Goal: Information Seeking & Learning: Learn about a topic

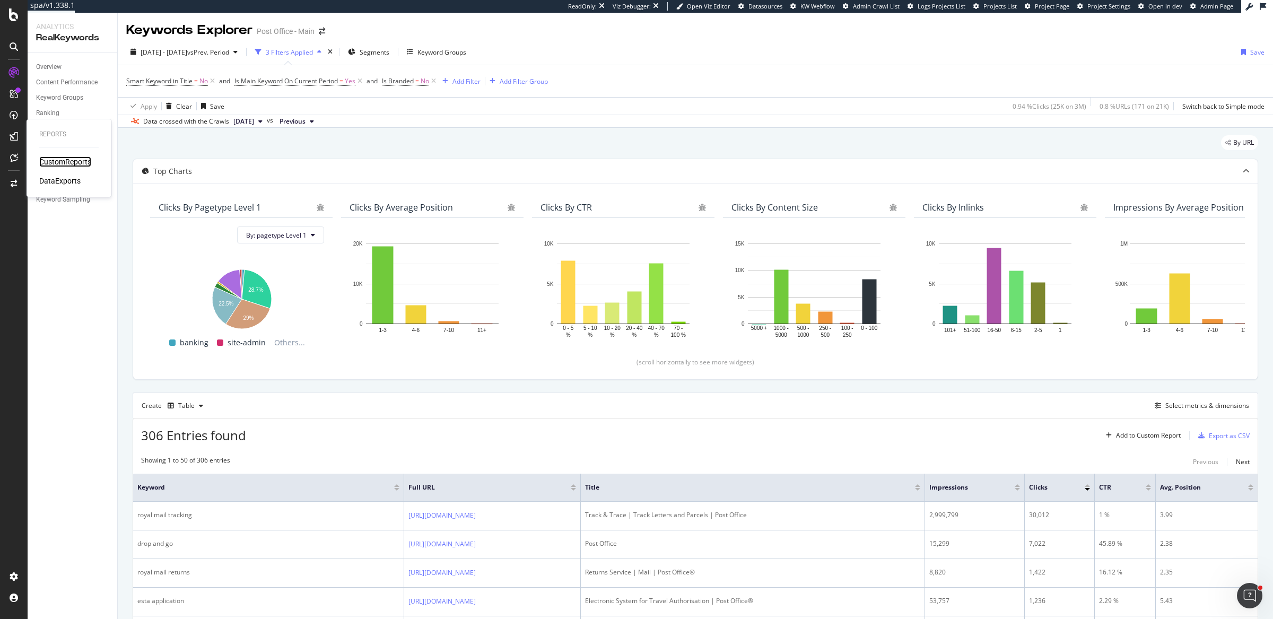
click at [53, 163] on div "CustomReports" at bounding box center [65, 161] width 52 height 11
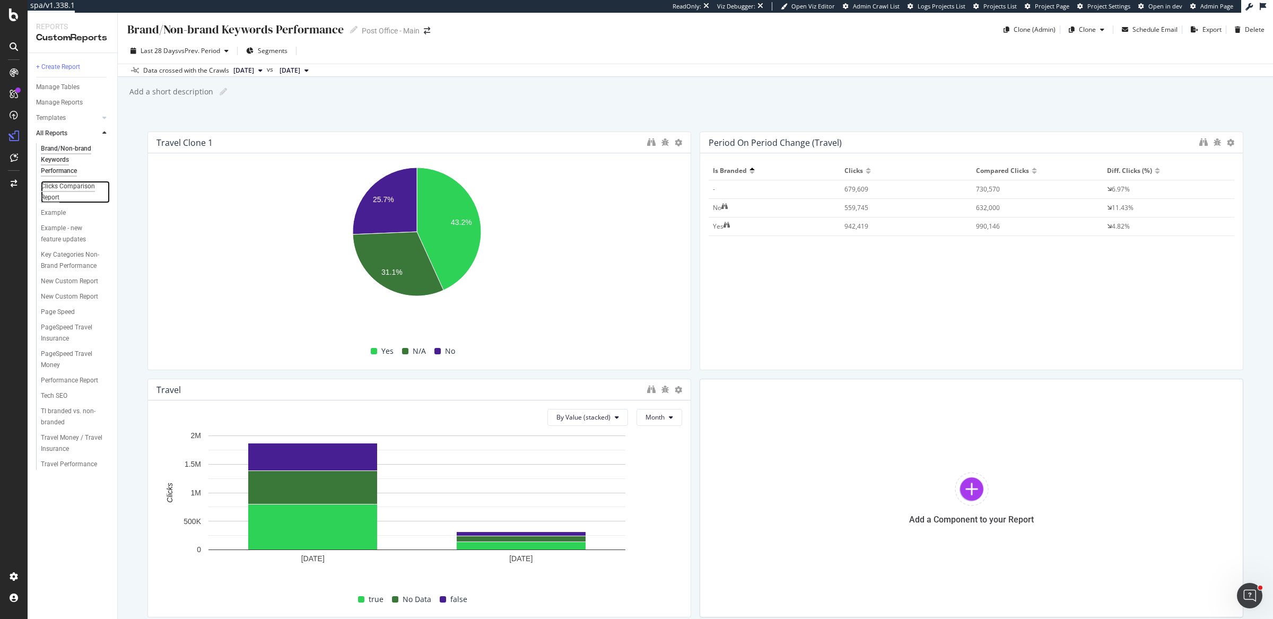
click at [84, 189] on div "Clicks Comparison Report" at bounding box center [71, 192] width 60 height 22
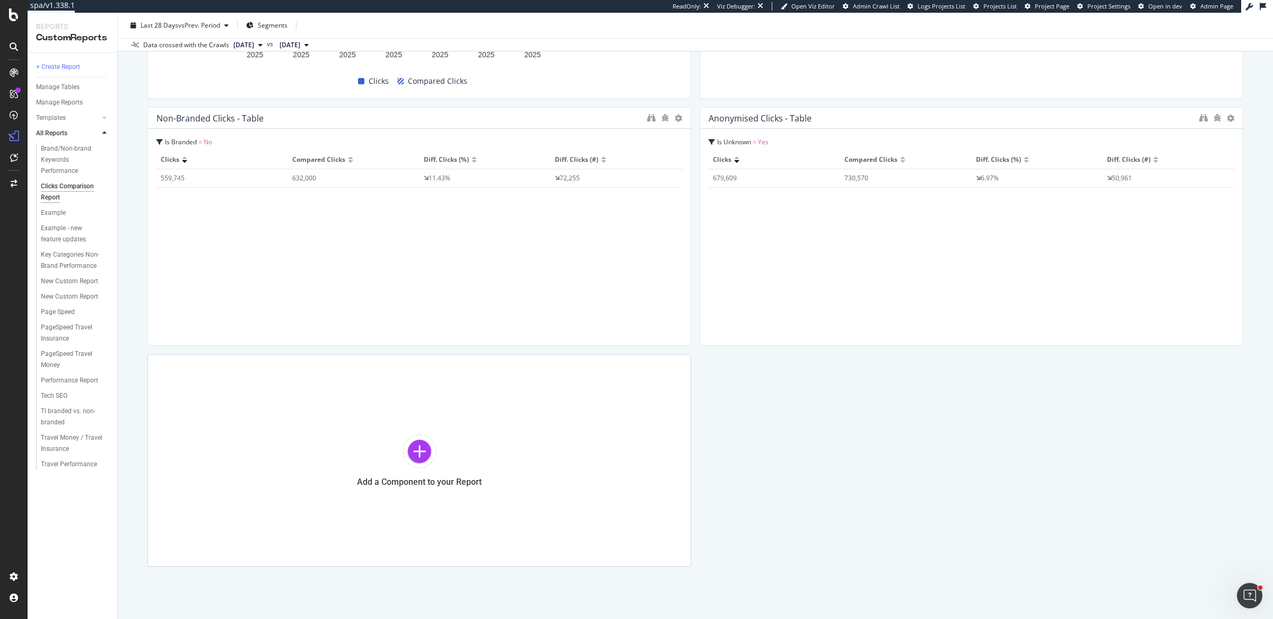
scroll to position [516, 0]
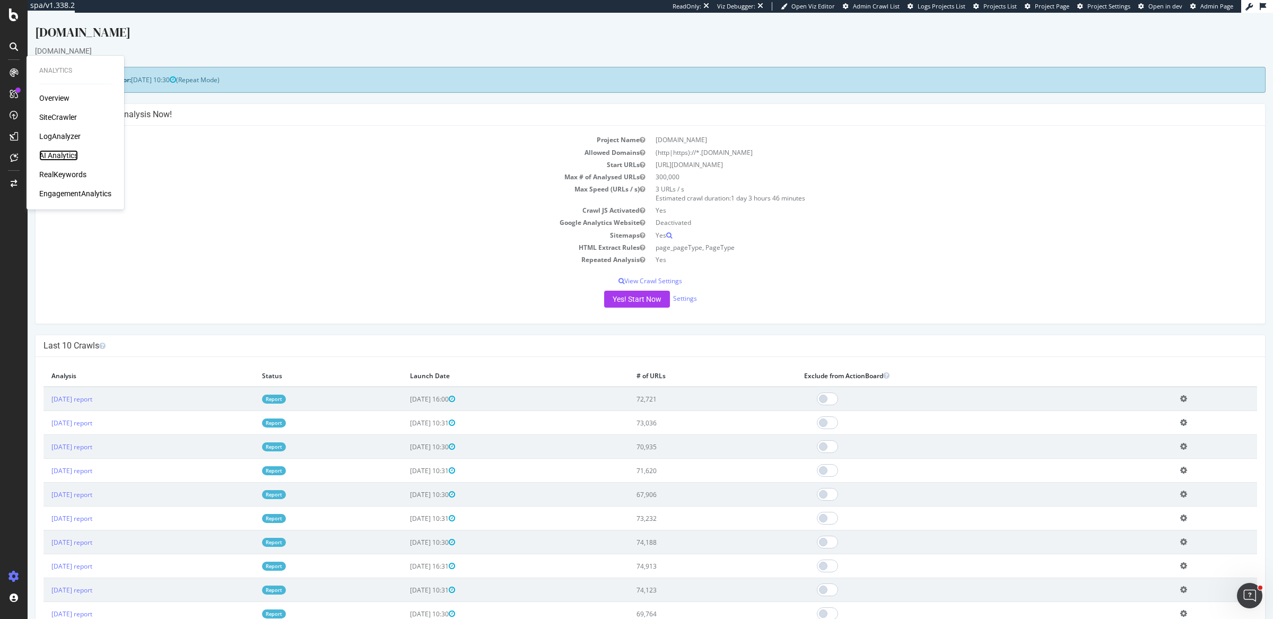
click at [69, 155] on div "AI Analytics" at bounding box center [58, 155] width 39 height 11
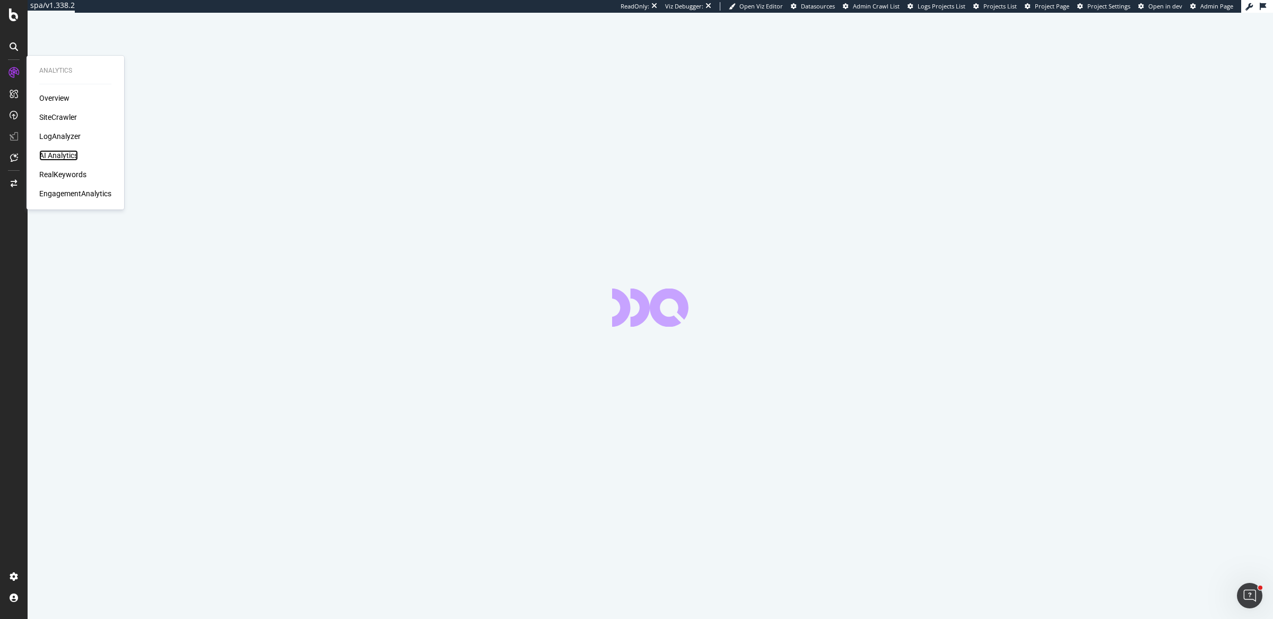
click at [48, 153] on div "AI Analytics" at bounding box center [58, 155] width 39 height 11
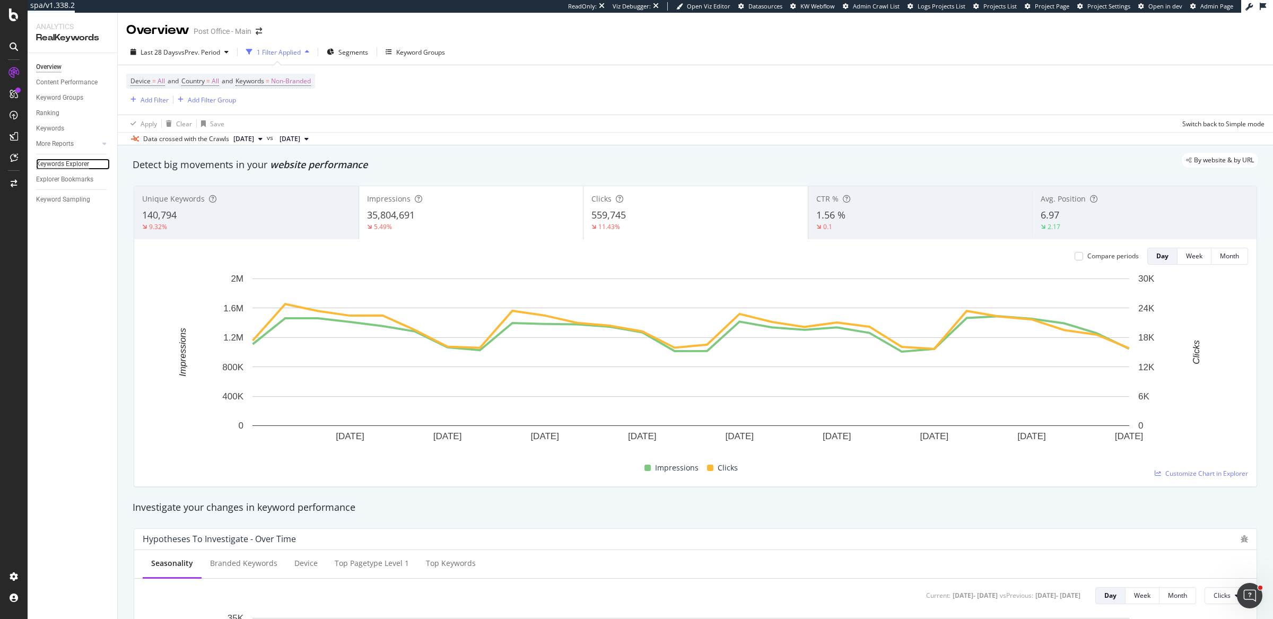
click at [69, 162] on div "Keywords Explorer" at bounding box center [62, 164] width 53 height 11
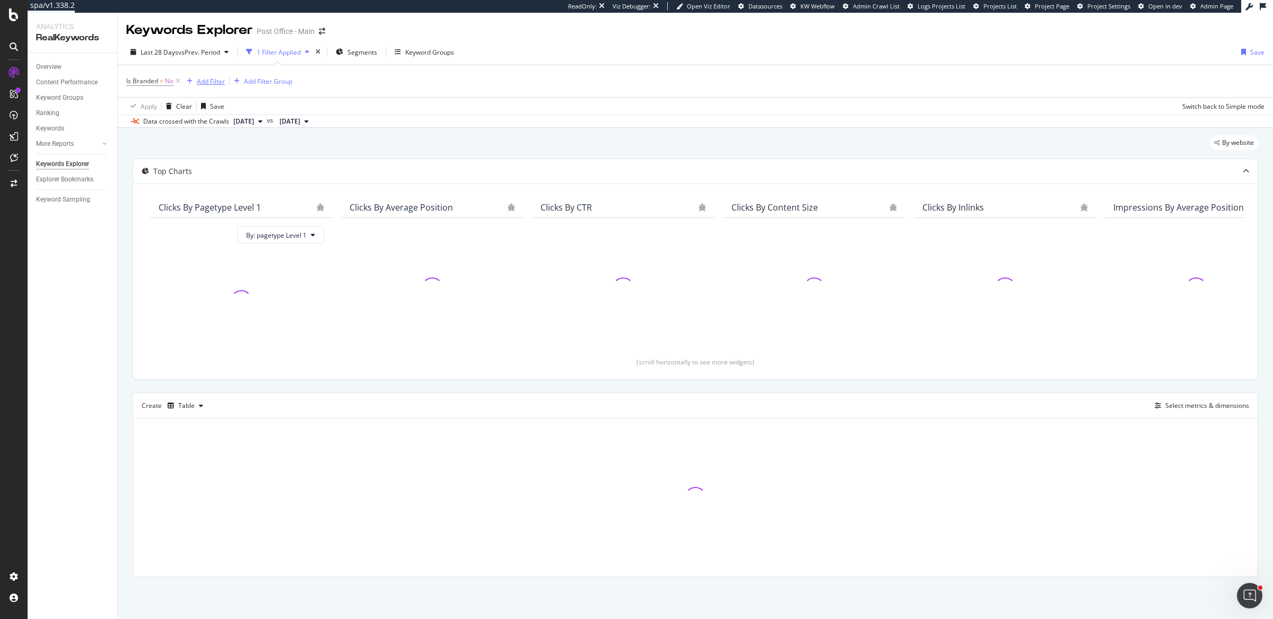
click at [209, 79] on div "Add Filter" at bounding box center [211, 81] width 28 height 9
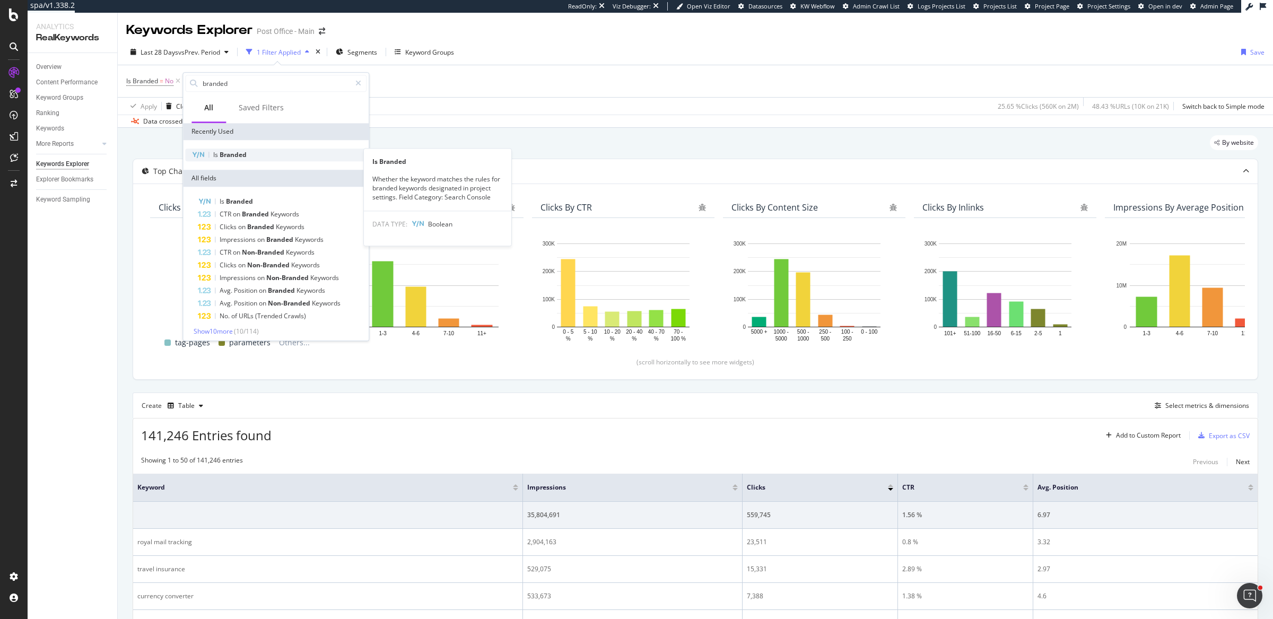
type input "branded"
click at [263, 153] on div "Is Branded" at bounding box center [275, 154] width 181 height 13
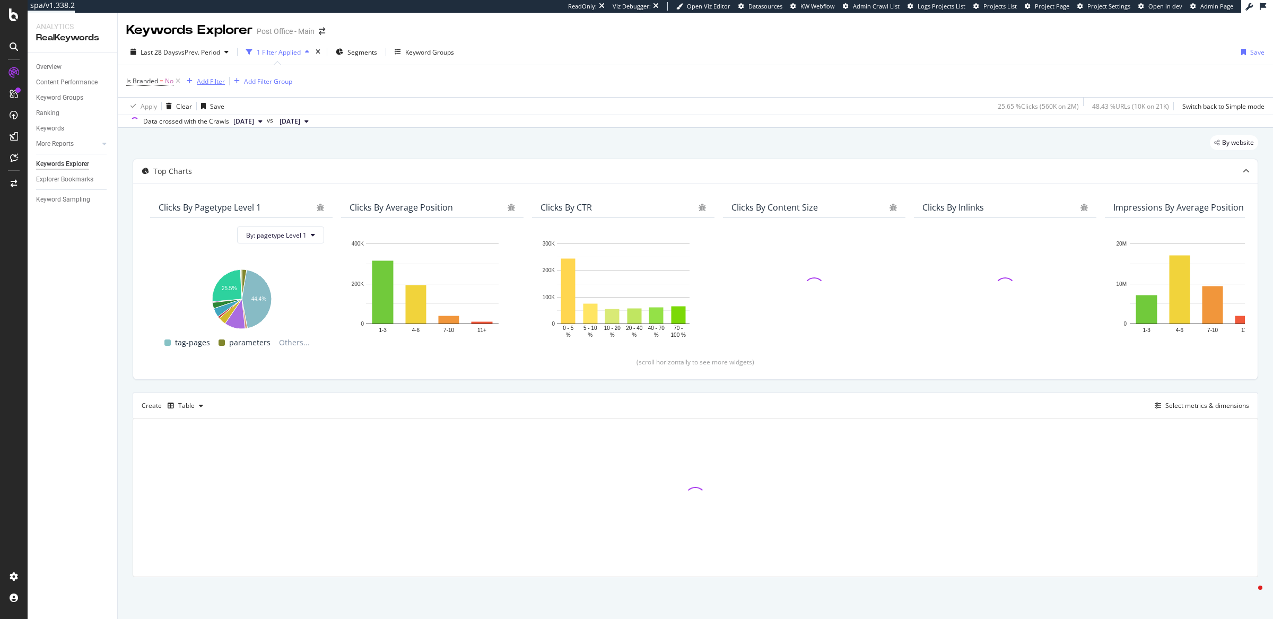
click at [221, 78] on div "Add Filter" at bounding box center [211, 81] width 28 height 9
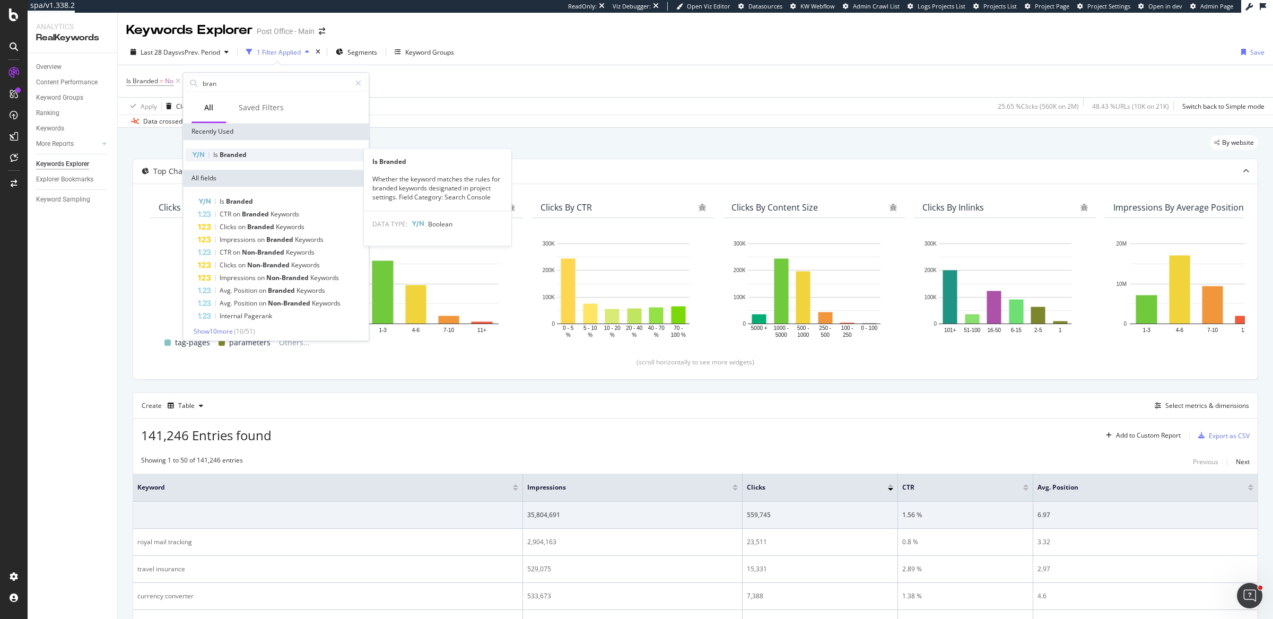
type input "bran"
click at [249, 154] on div "Is Branded" at bounding box center [275, 154] width 181 height 13
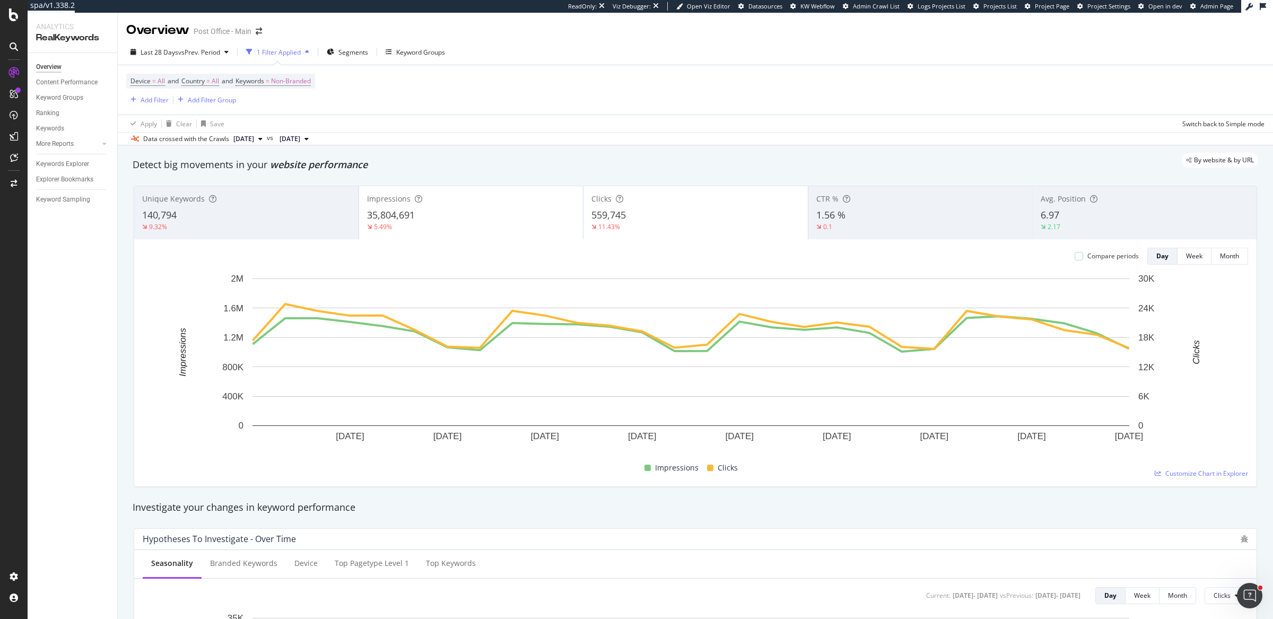
click at [507, 165] on div "By website & by URL" at bounding box center [690, 160] width 1136 height 15
click at [80, 160] on div "Keywords Explorer" at bounding box center [62, 164] width 53 height 11
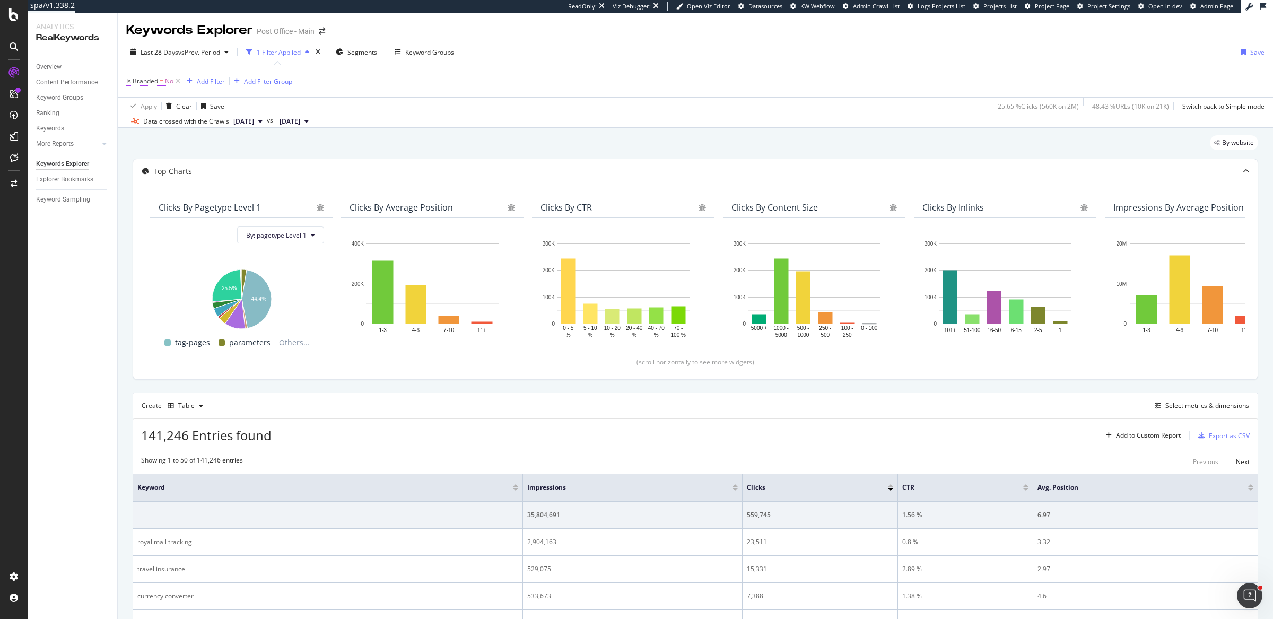
click at [164, 77] on span "Is Branded = No" at bounding box center [149, 81] width 47 height 10
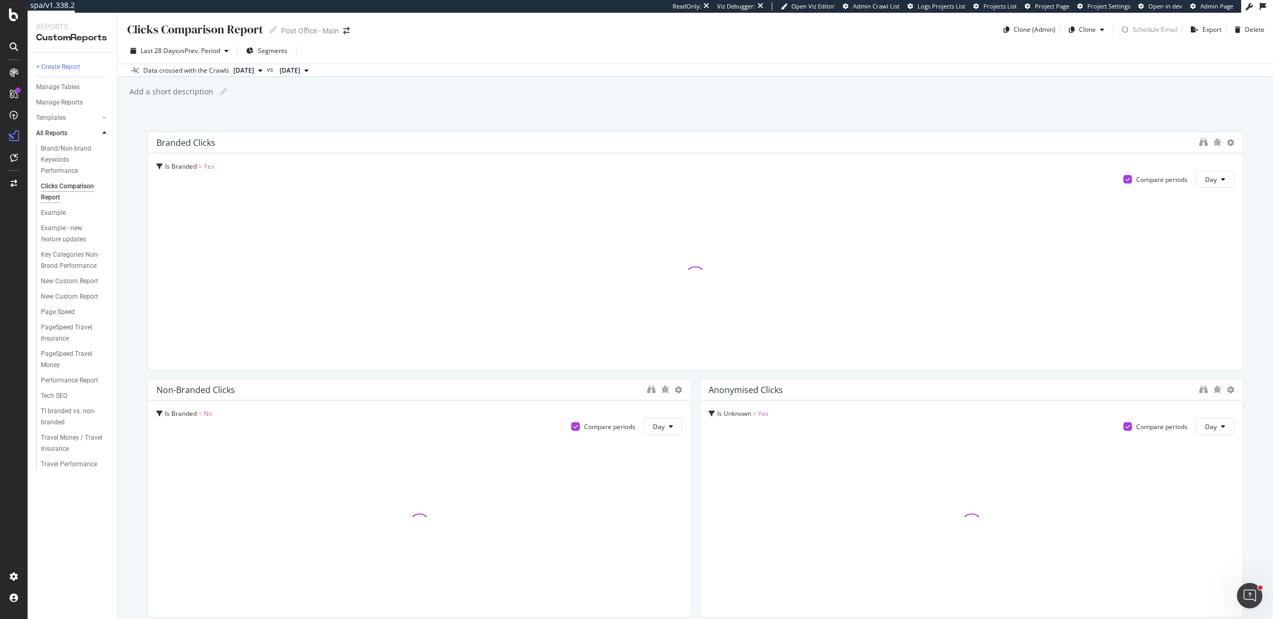
click at [761, 308] on div at bounding box center [694, 276] width 1077 height 169
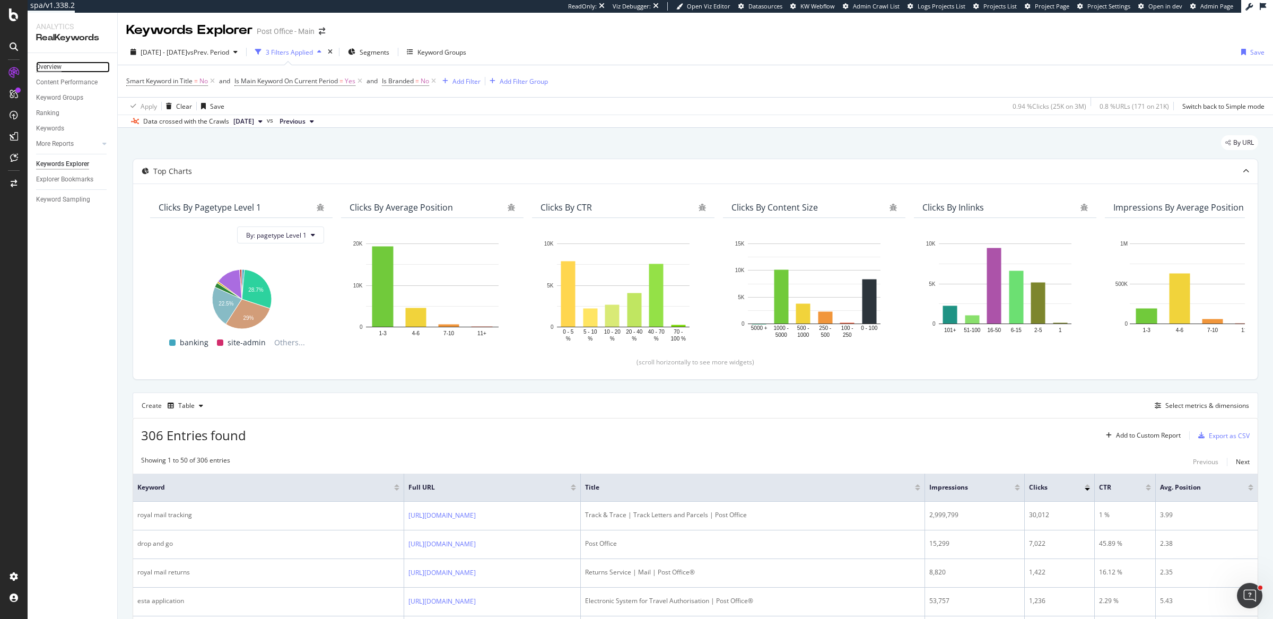
click at [55, 67] on div "Overview" at bounding box center [48, 67] width 25 height 11
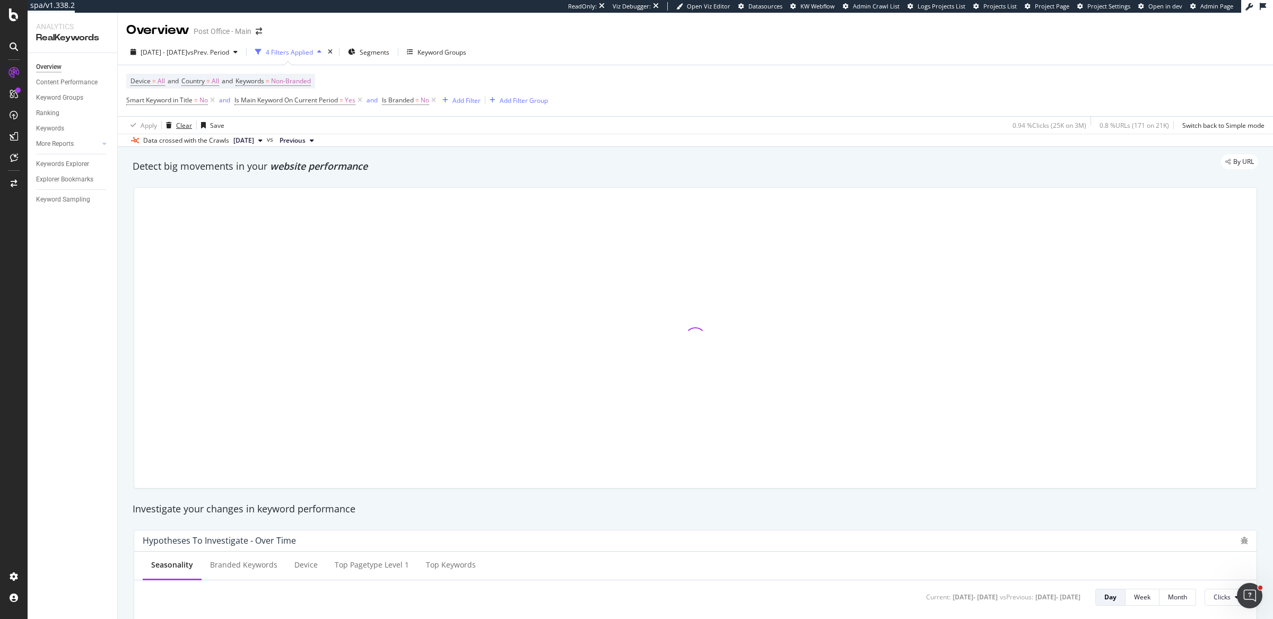
drag, startPoint x: 181, startPoint y: 128, endPoint x: 131, endPoint y: 235, distance: 118.4
click at [181, 128] on div "Clear" at bounding box center [184, 125] width 16 height 9
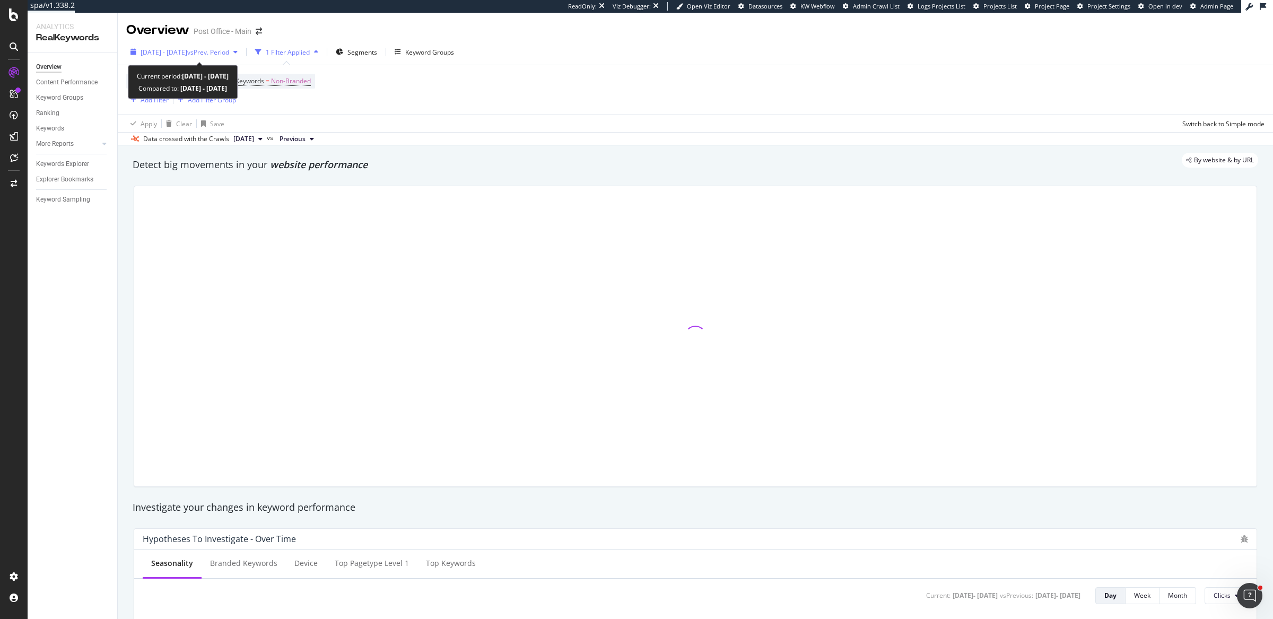
click at [229, 48] on span "vs Prev. Period" at bounding box center [208, 52] width 42 height 9
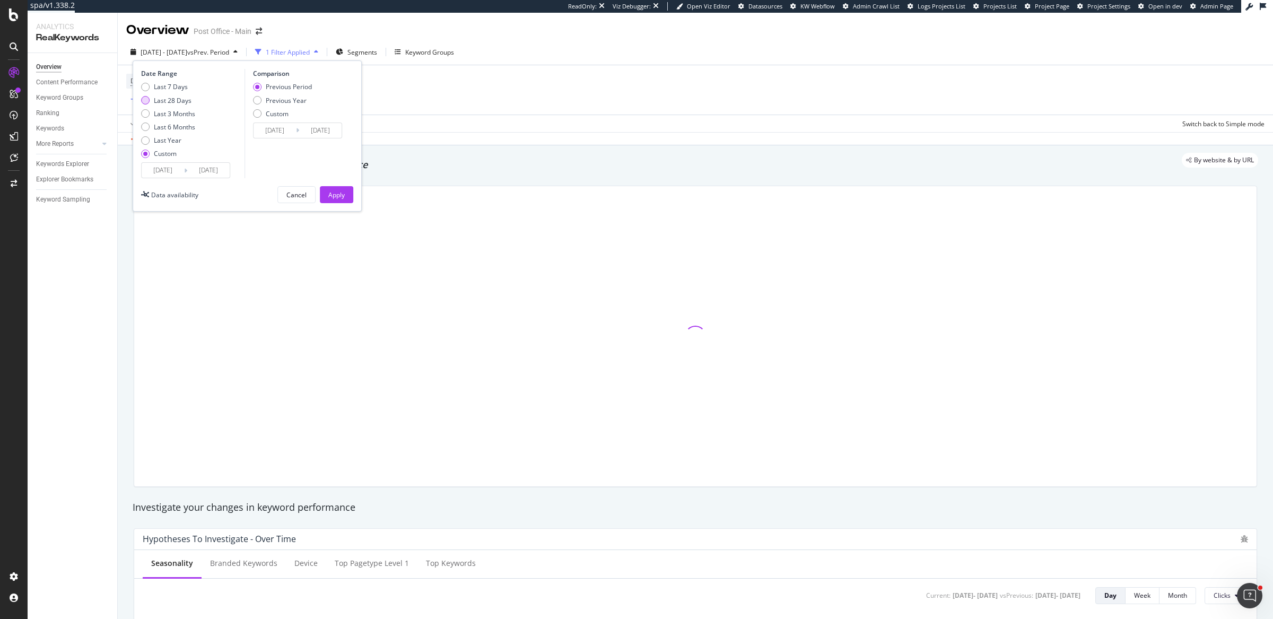
click at [170, 99] on div "Last 28 Days" at bounding box center [173, 100] width 38 height 9
type input "[DATE]"
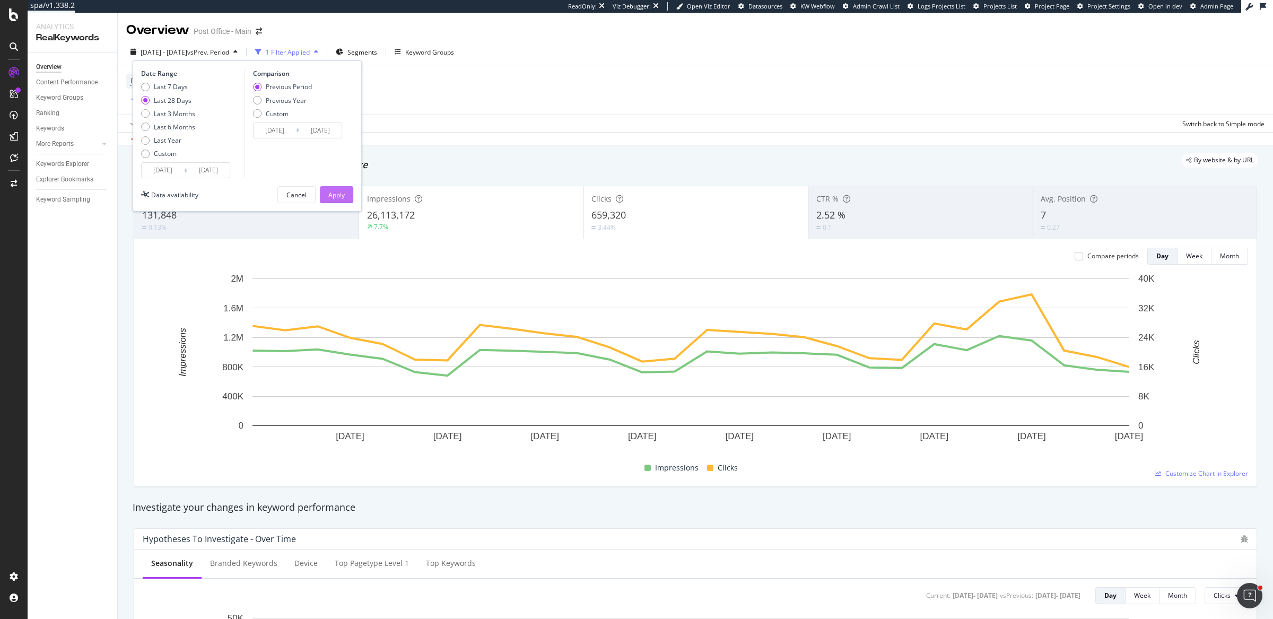
click at [330, 193] on div "Apply" at bounding box center [336, 194] width 16 height 9
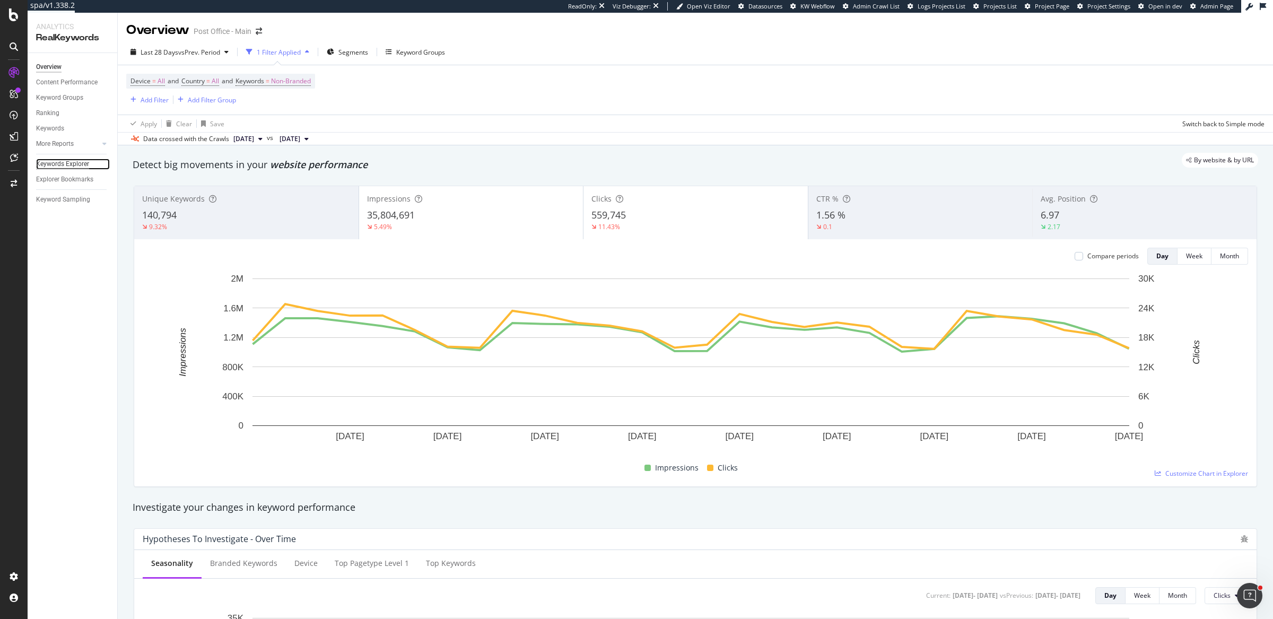
click at [76, 164] on div "Keywords Explorer" at bounding box center [62, 164] width 53 height 11
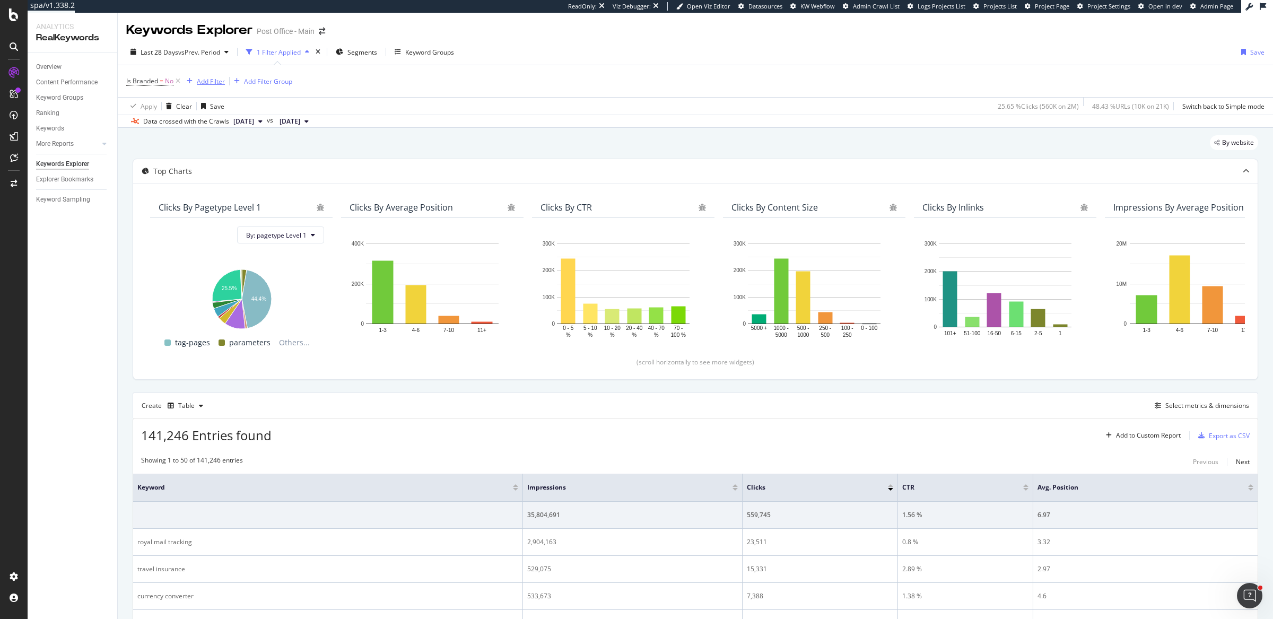
click at [213, 84] on div "Add Filter" at bounding box center [211, 81] width 28 height 9
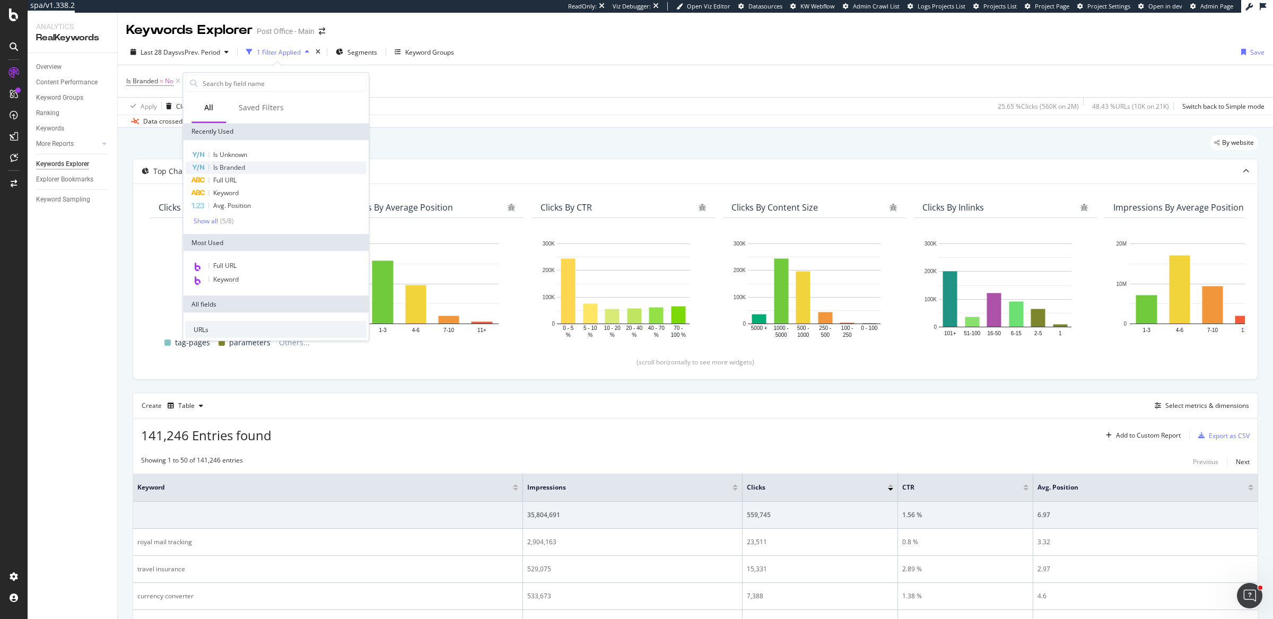
click at [246, 167] on div "Is Branded" at bounding box center [275, 167] width 181 height 13
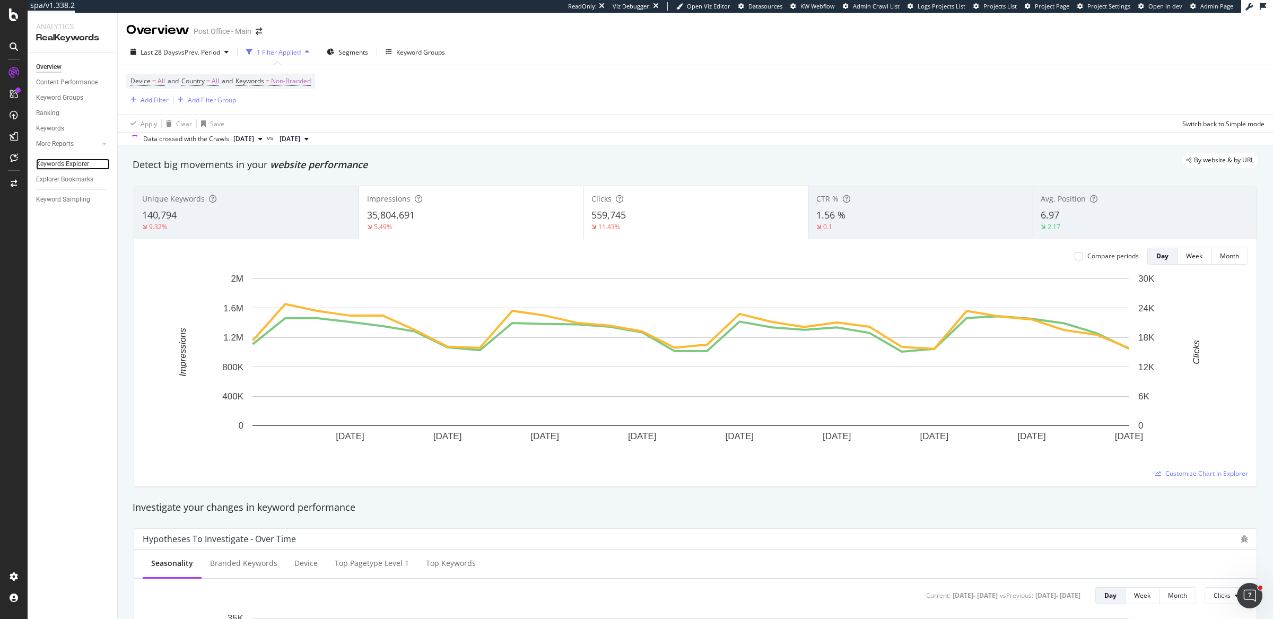
click at [75, 166] on div "Keywords Explorer" at bounding box center [62, 164] width 53 height 11
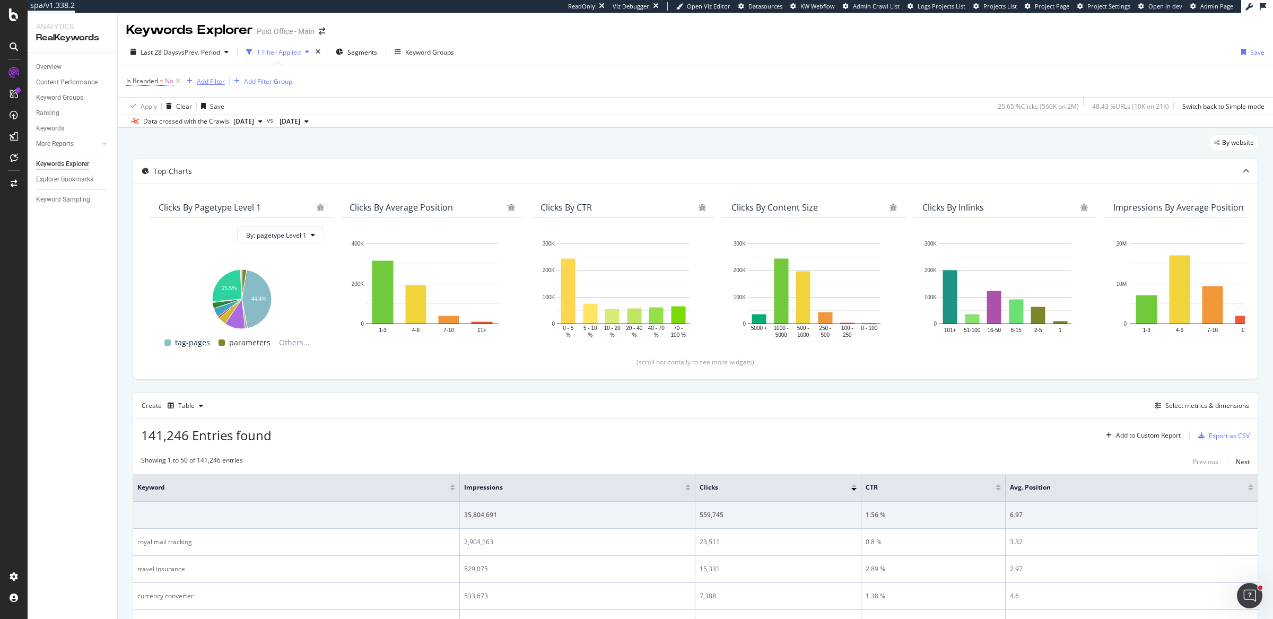
click at [199, 83] on div "Add Filter" at bounding box center [211, 81] width 28 height 9
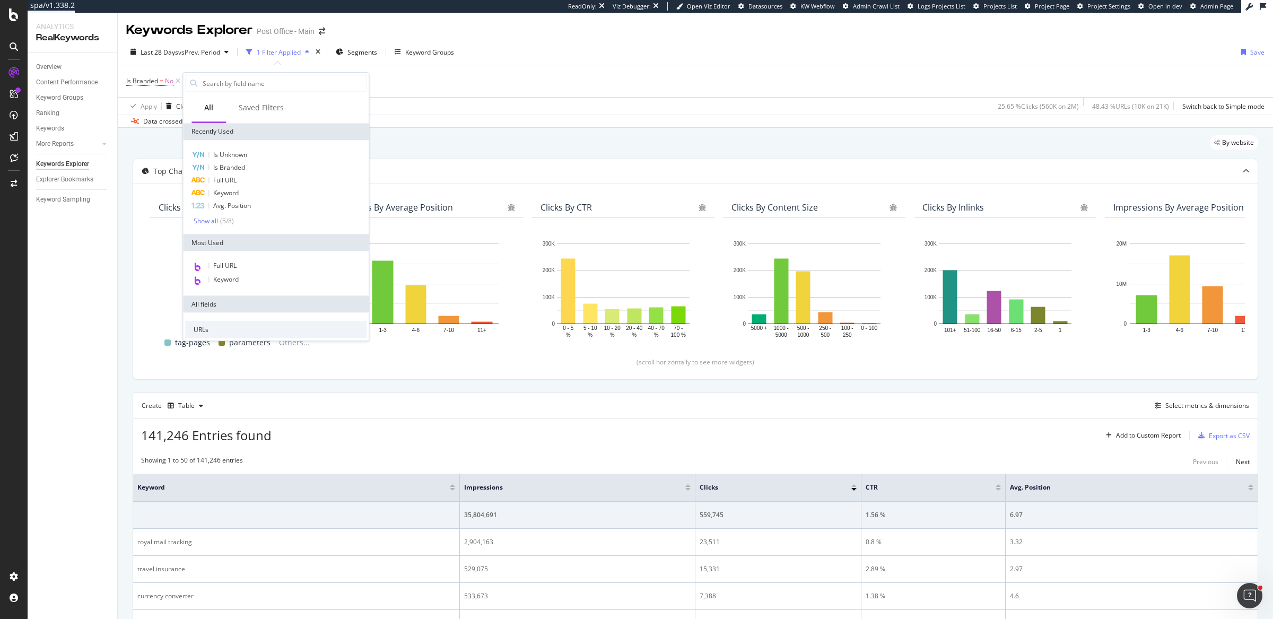
click at [530, 71] on div "Is Branded = No Add Filter Add Filter Group" at bounding box center [695, 81] width 1138 height 32
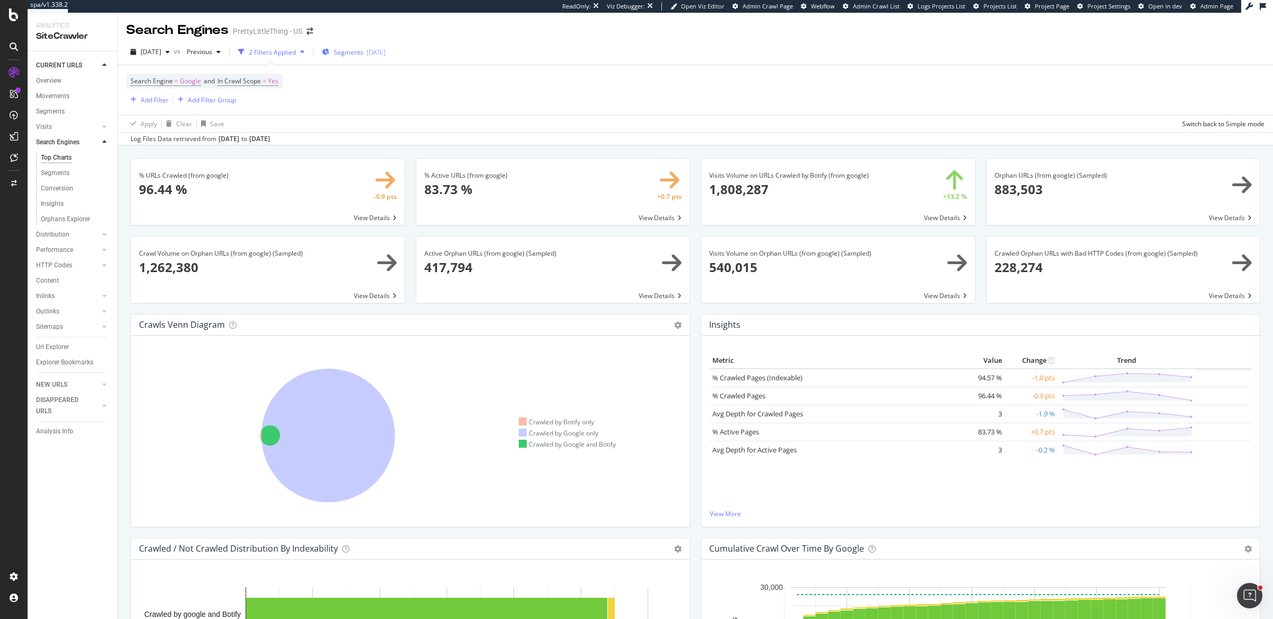
click at [348, 50] on div "Segments [DATE]" at bounding box center [354, 52] width 64 height 9
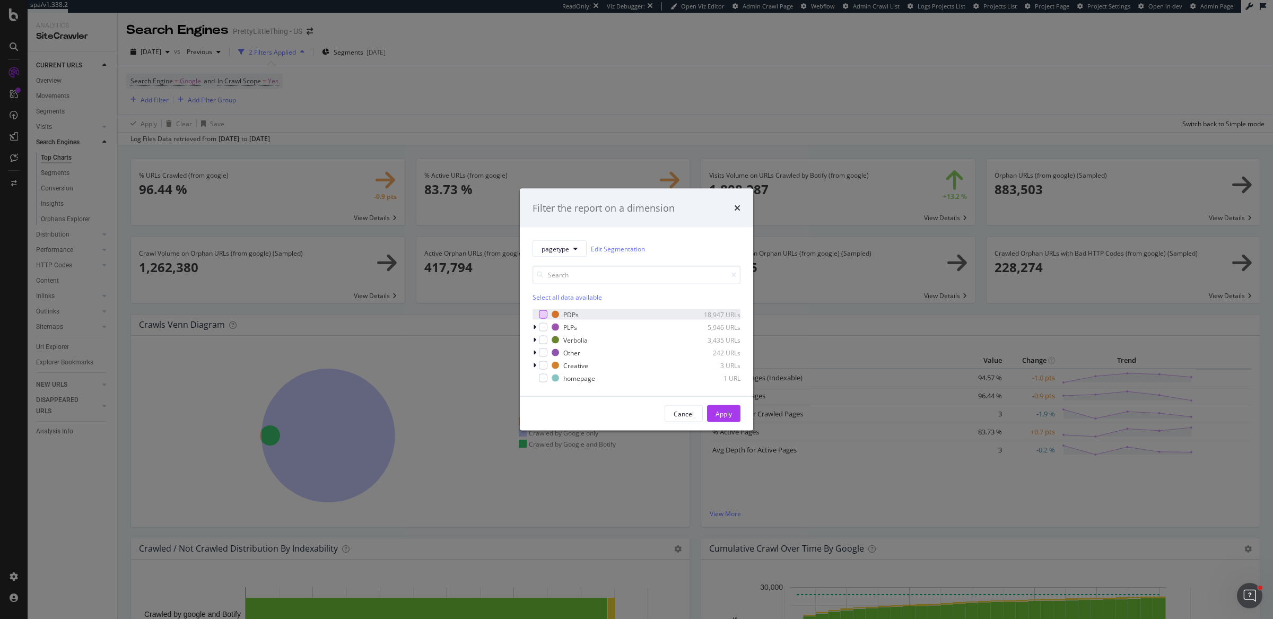
click at [545, 318] on div "modal" at bounding box center [543, 314] width 8 height 8
click at [734, 413] on button "Apply" at bounding box center [723, 413] width 33 height 17
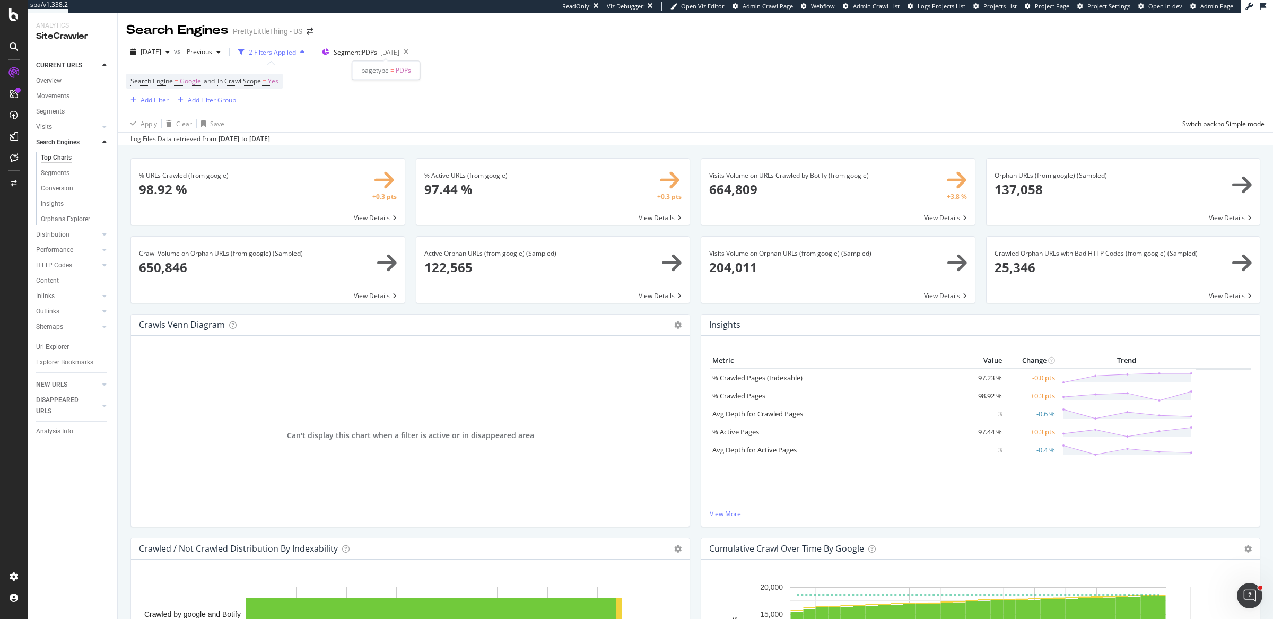
click at [362, 63] on div "pagetype = PDPs" at bounding box center [386, 70] width 68 height 19
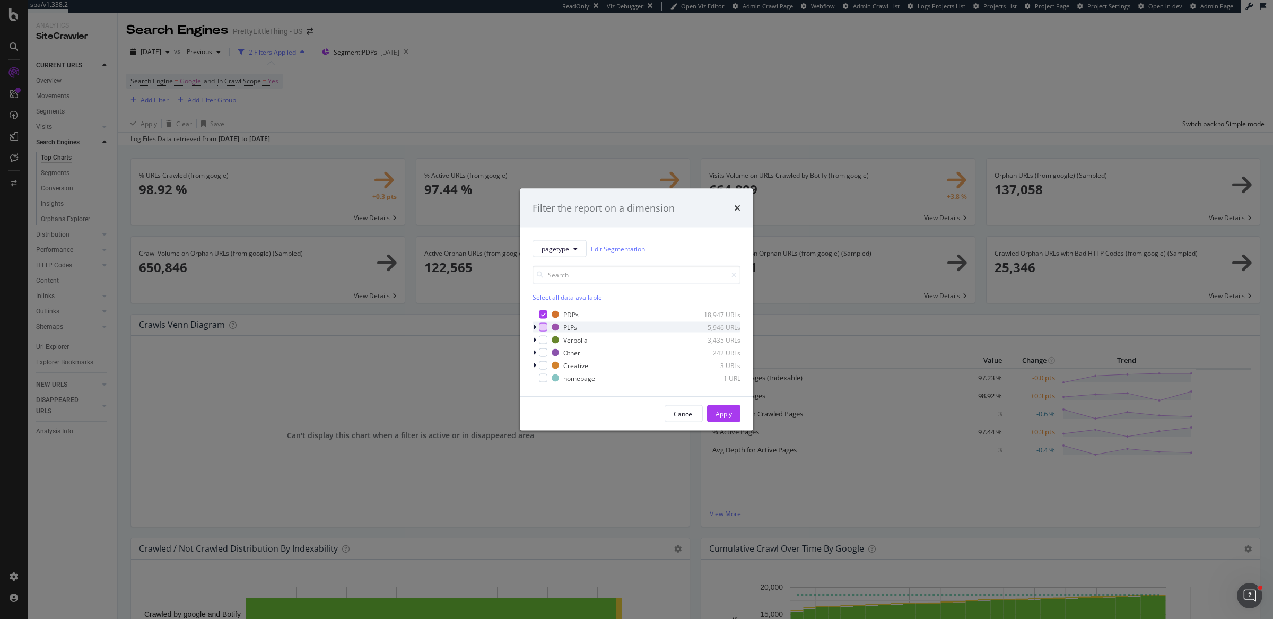
click at [542, 330] on div "modal" at bounding box center [543, 327] width 8 height 8
click at [544, 316] on icon "modal" at bounding box center [543, 314] width 5 height 5
click at [721, 412] on div "Apply" at bounding box center [723, 413] width 16 height 9
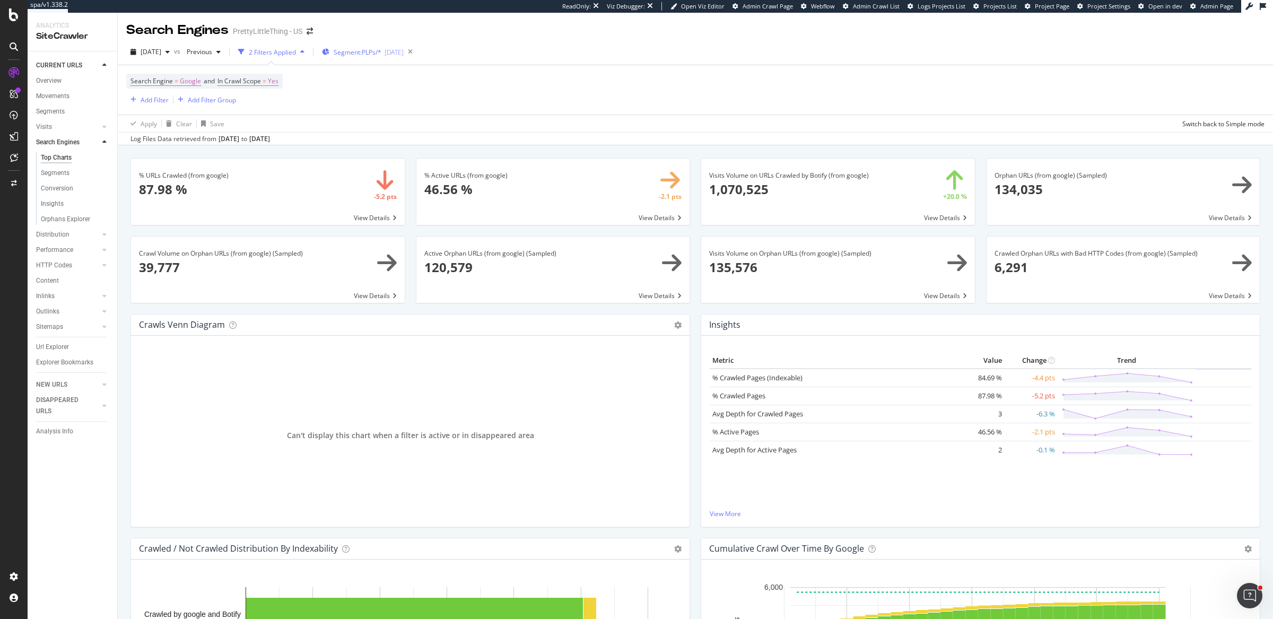
click at [370, 57] on div "Segment: PLPs/* 2025-09-12" at bounding box center [363, 52] width 82 height 16
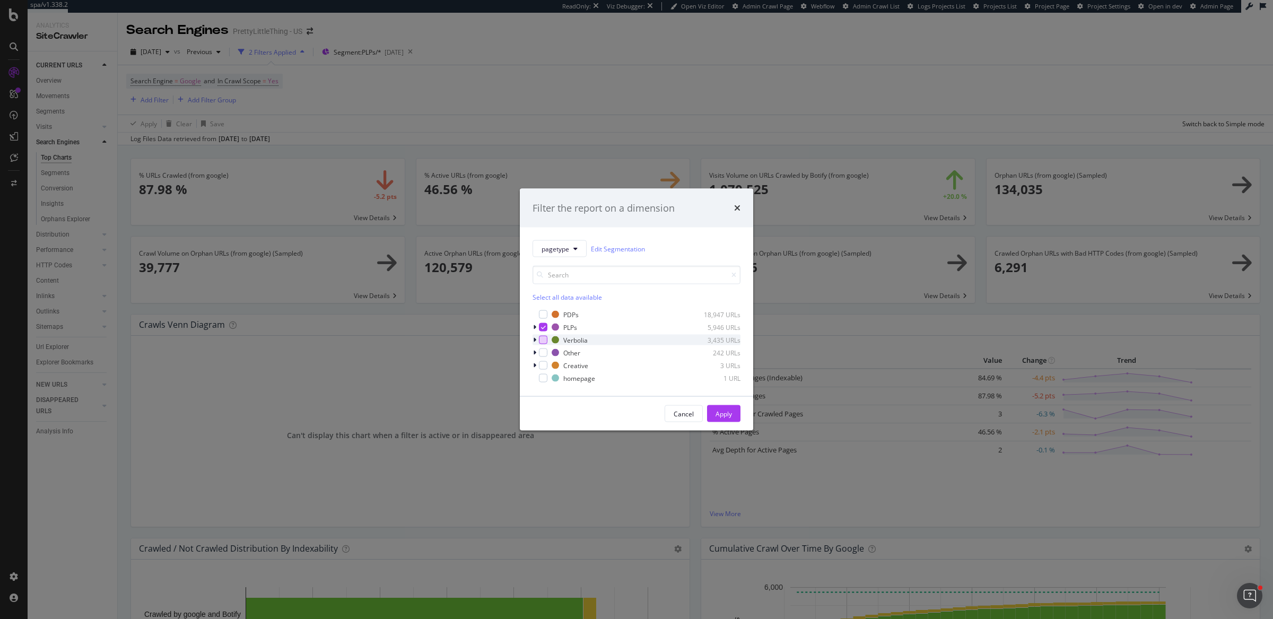
click at [546, 337] on div "modal" at bounding box center [543, 340] width 8 height 8
click at [545, 326] on icon "modal" at bounding box center [543, 327] width 5 height 5
click at [737, 411] on button "Apply" at bounding box center [723, 413] width 33 height 17
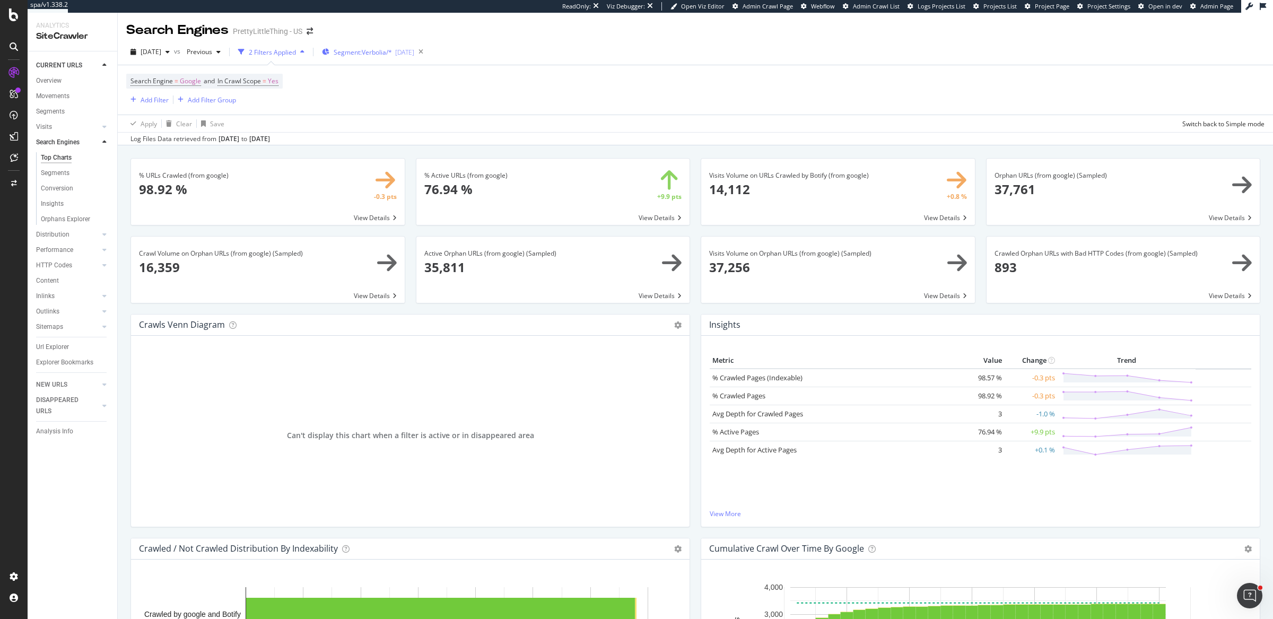
click at [393, 44] on div "Segment: Verbolia/* 2025-09-12" at bounding box center [368, 52] width 92 height 16
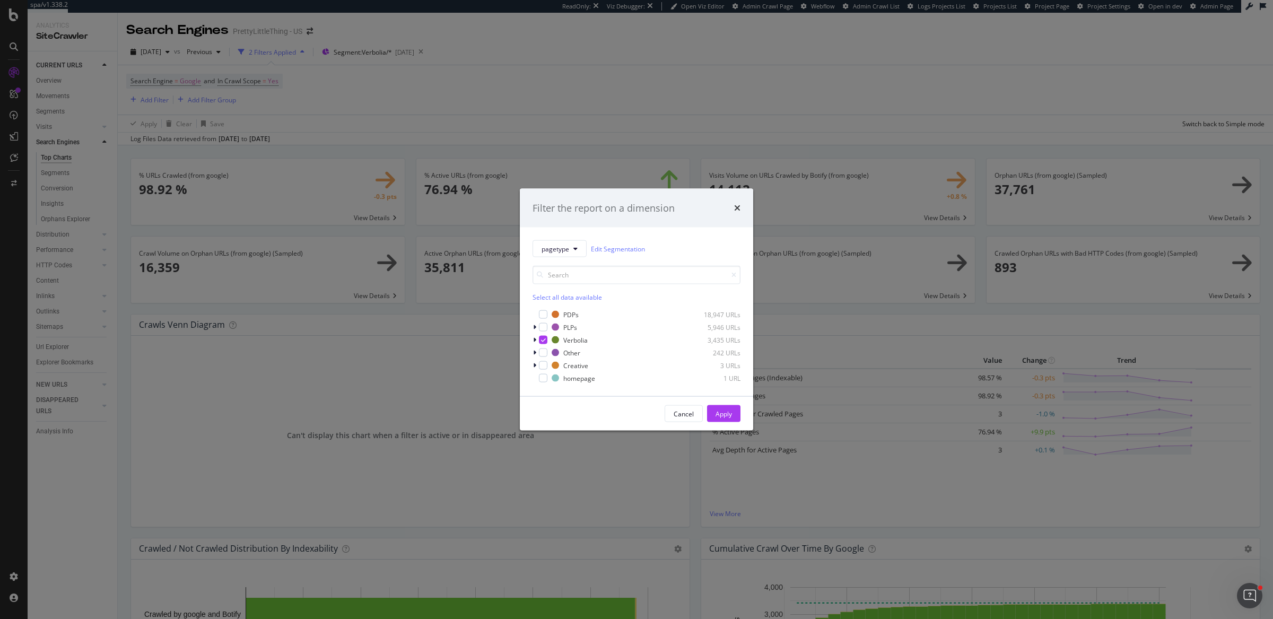
click at [559, 295] on div "Select all data available" at bounding box center [636, 297] width 208 height 9
click at [545, 316] on icon "modal" at bounding box center [543, 314] width 5 height 5
click at [543, 325] on icon "modal" at bounding box center [543, 327] width 5 height 5
click at [544, 341] on icon "modal" at bounding box center [543, 339] width 5 height 5
click at [733, 416] on button "Apply" at bounding box center [723, 413] width 33 height 17
